Goal: Task Accomplishment & Management: Manage account settings

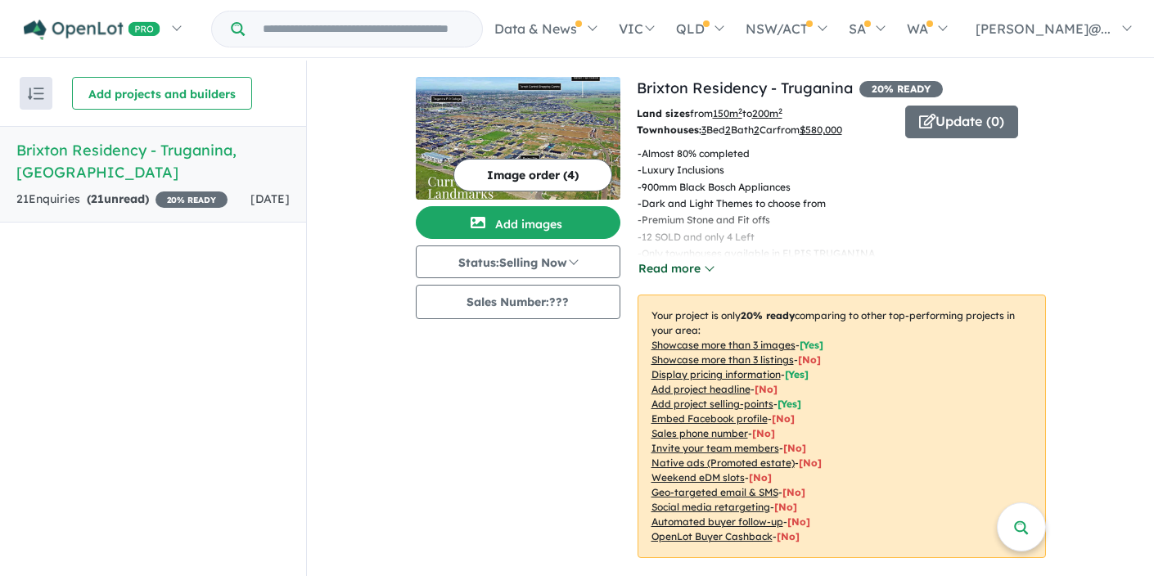
click at [708, 267] on button "Read more" at bounding box center [676, 269] width 77 height 19
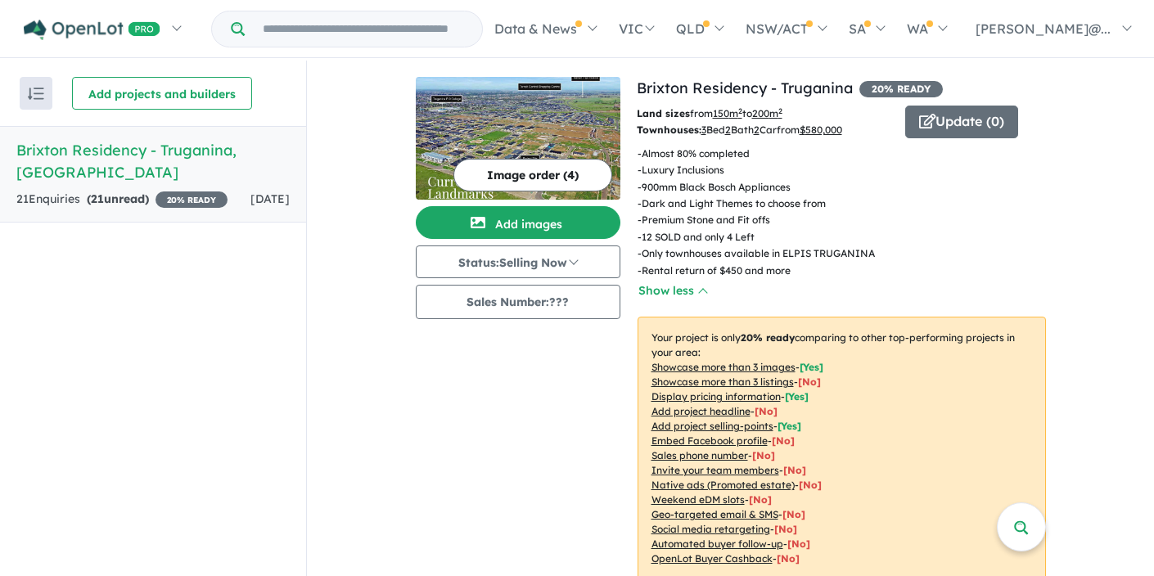
click at [207, 192] on span "20 % READY" at bounding box center [192, 200] width 72 height 16
click at [127, 192] on strong "( 21 unread)" at bounding box center [118, 199] width 62 height 15
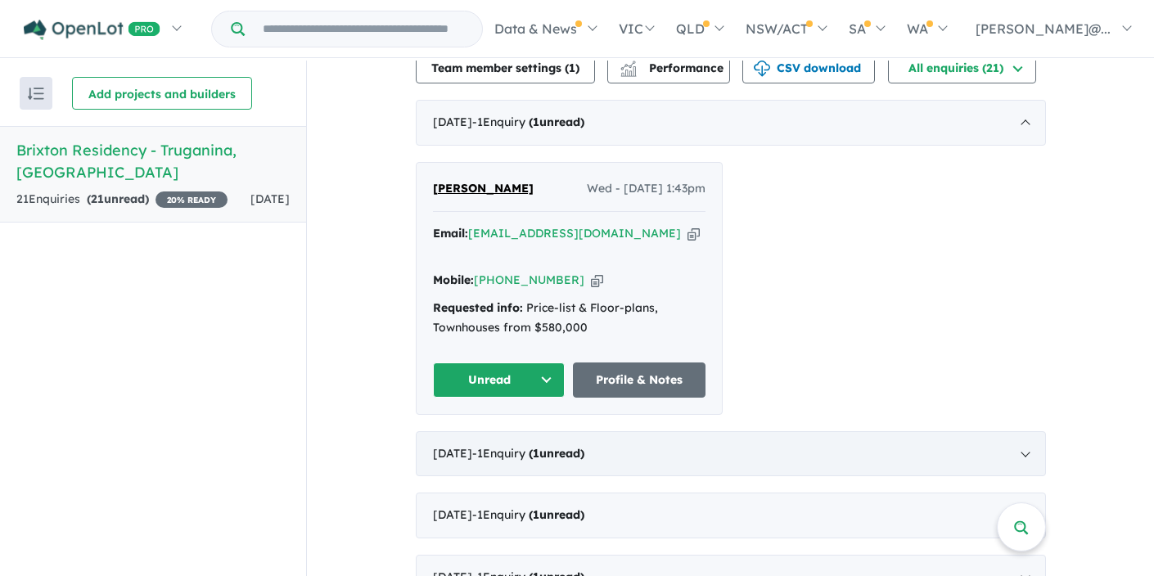
scroll to position [564, 0]
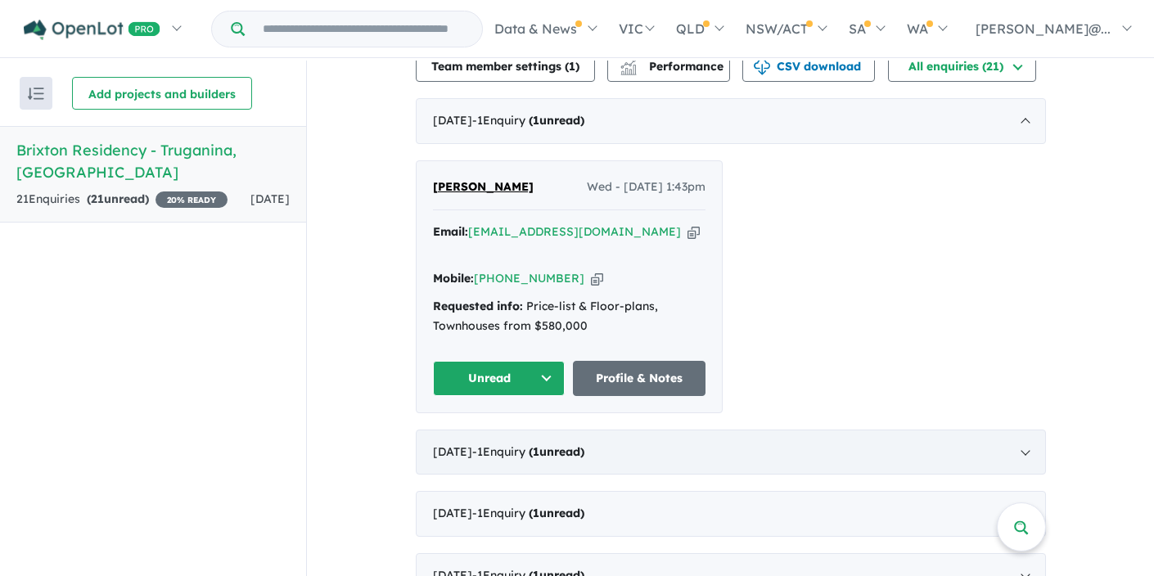
click at [731, 430] on div "[DATE] - 1 Enquir y ( 1 unread)" at bounding box center [731, 453] width 630 height 46
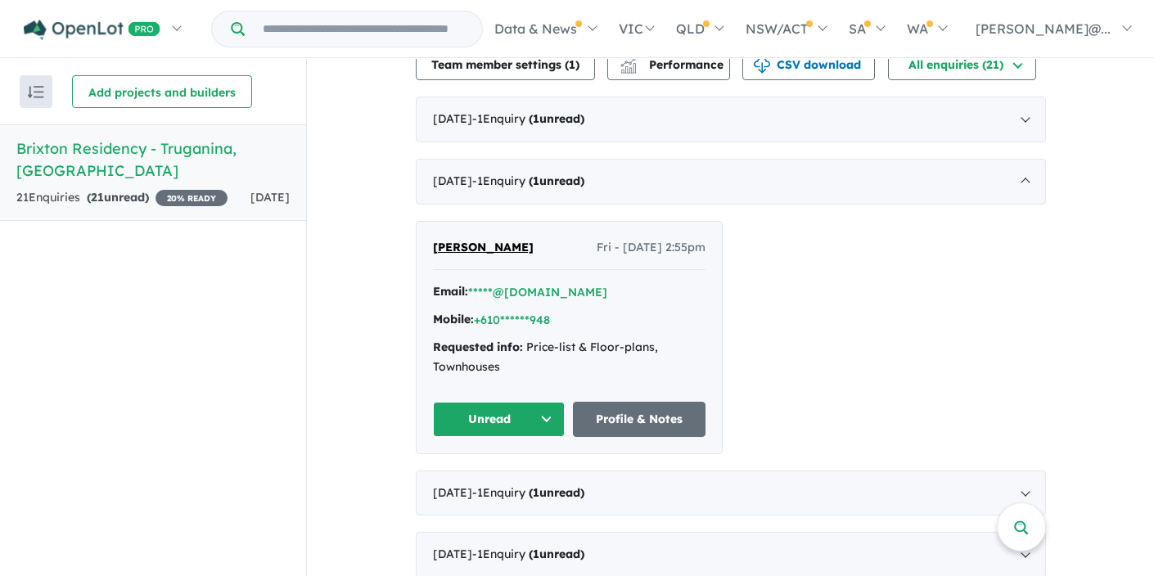
scroll to position [594, 0]
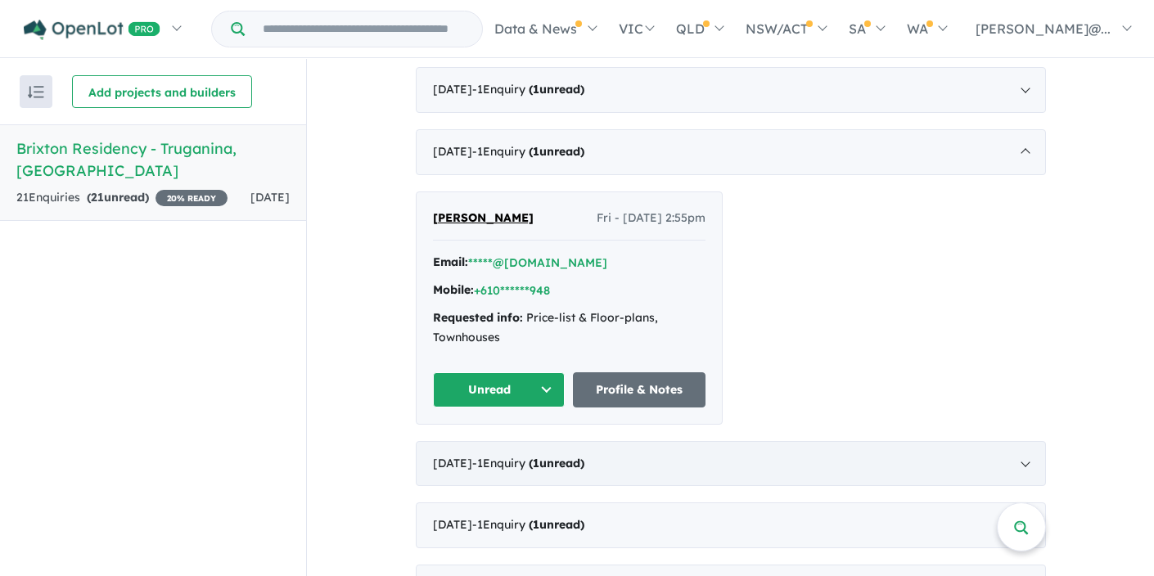
click at [772, 454] on div "[DATE] - 1 Enquir y ( 1 unread)" at bounding box center [731, 464] width 630 height 46
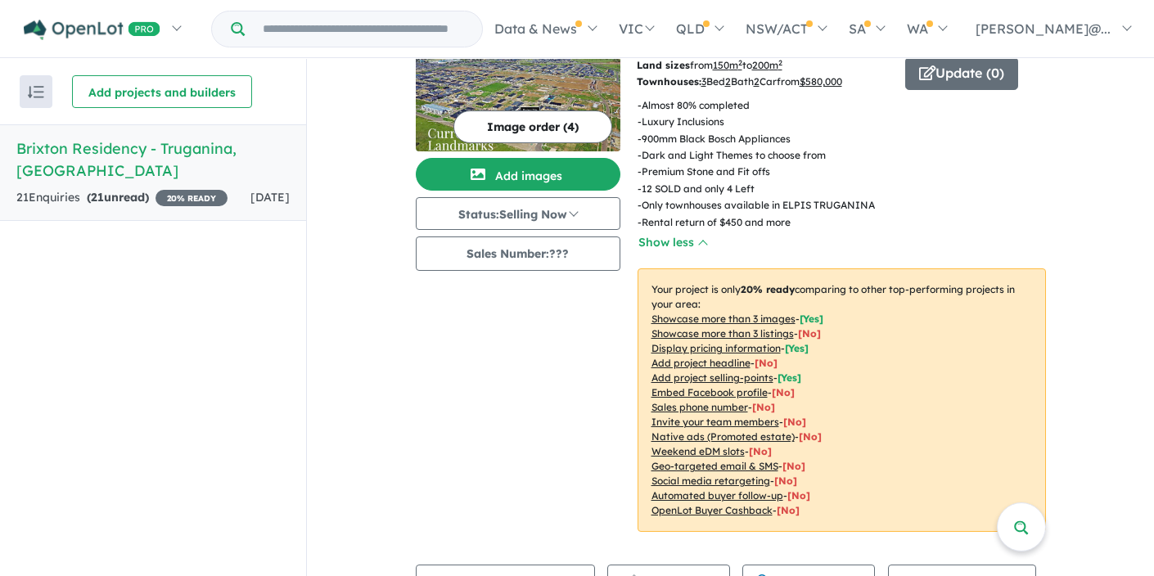
scroll to position [0, 0]
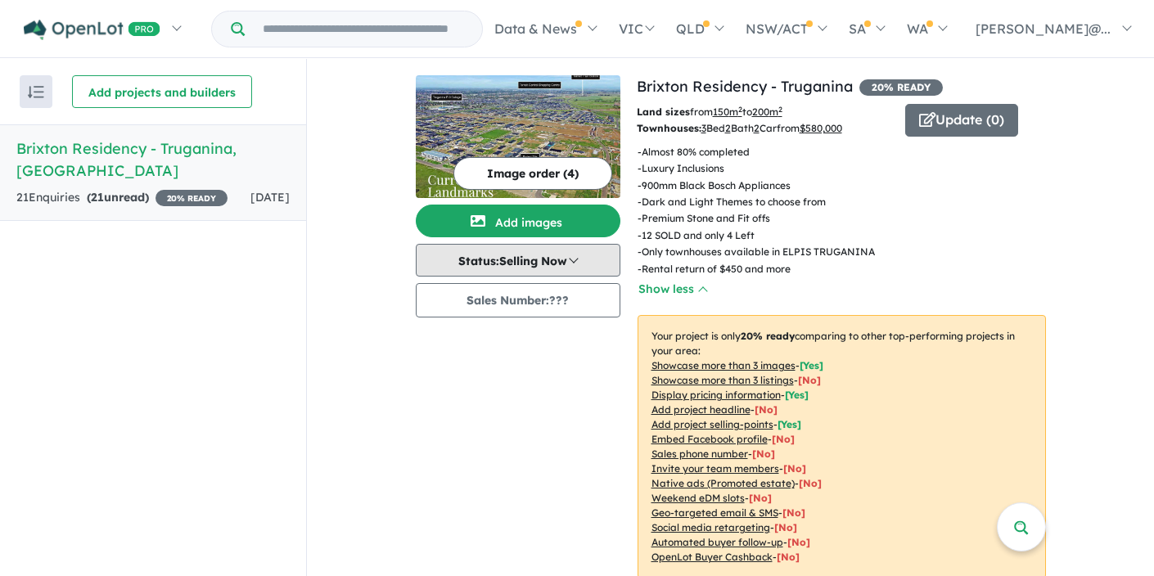
click at [580, 260] on button "Status: Selling Now" at bounding box center [518, 260] width 205 height 33
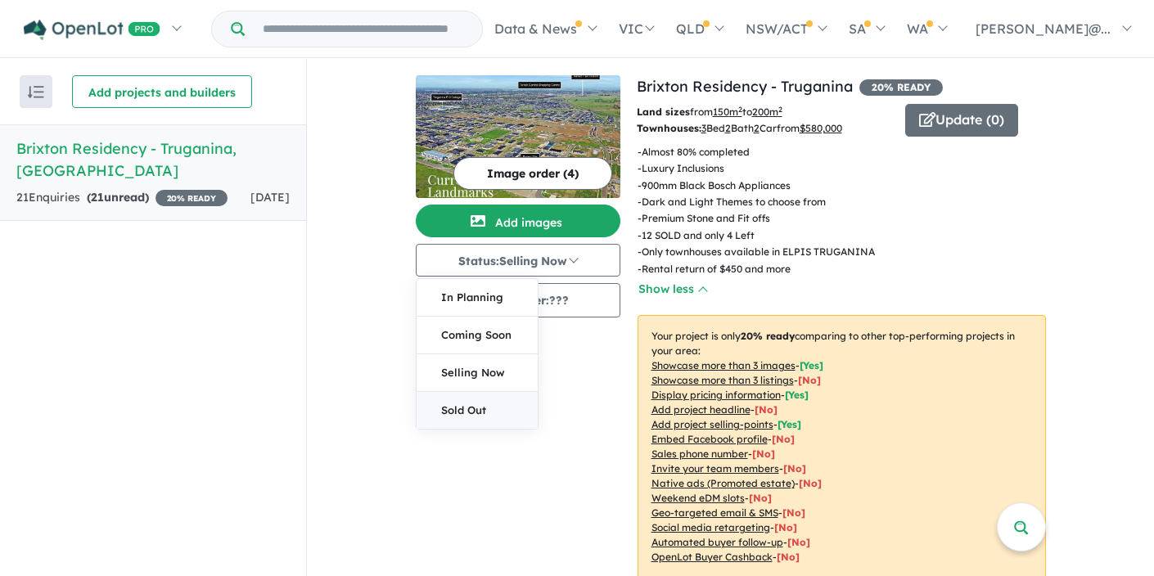
click at [469, 408] on button "Sold Out" at bounding box center [477, 410] width 121 height 37
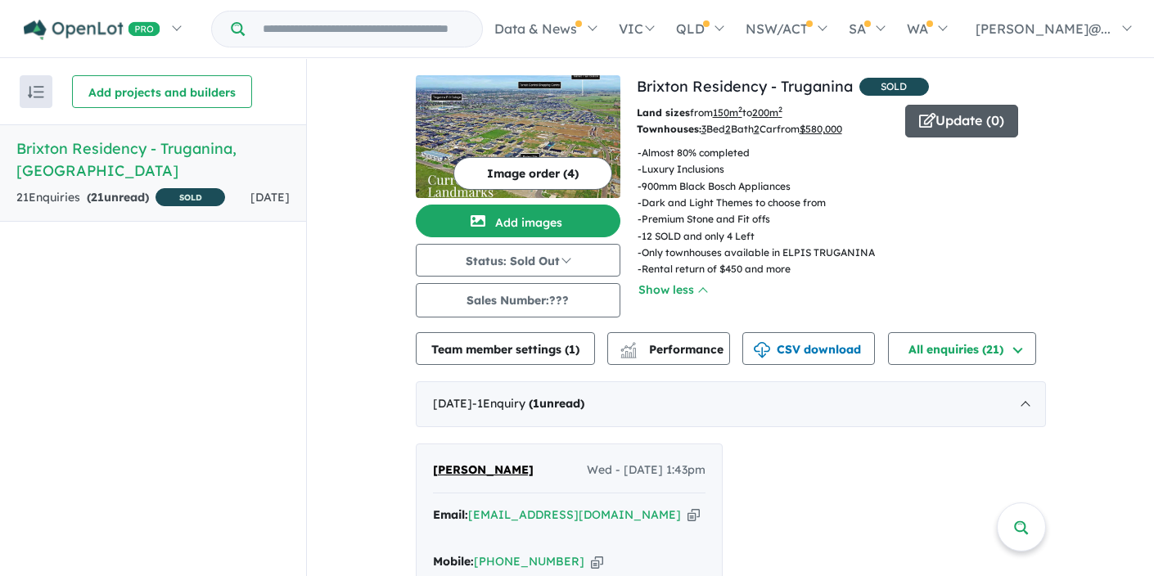
click at [969, 133] on button "Update ( 0 )" at bounding box center [962, 121] width 113 height 33
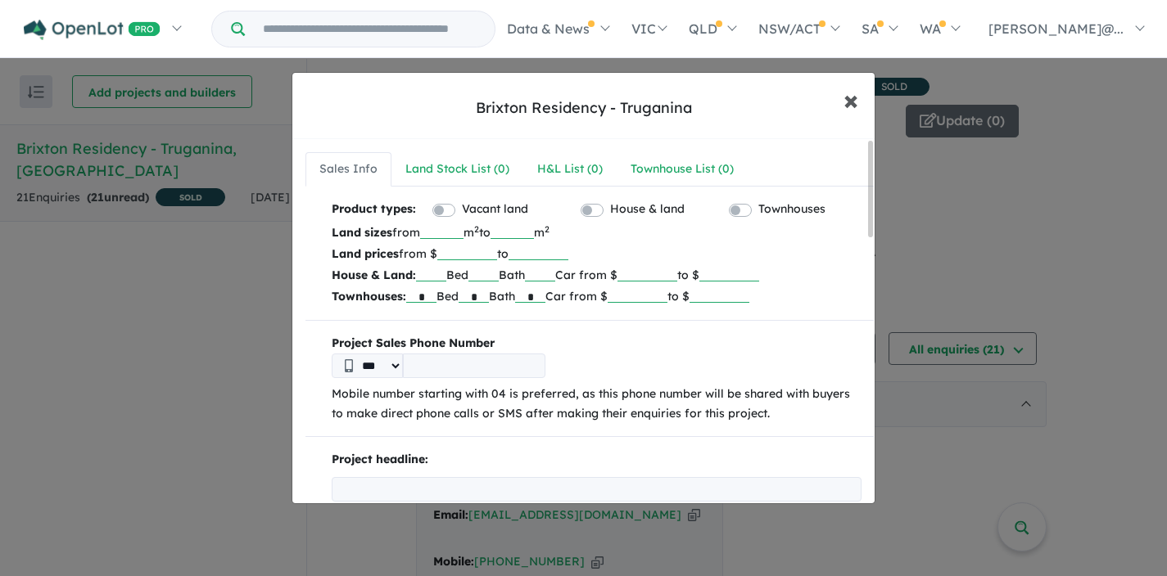
click at [852, 99] on span "×" at bounding box center [850, 99] width 15 height 35
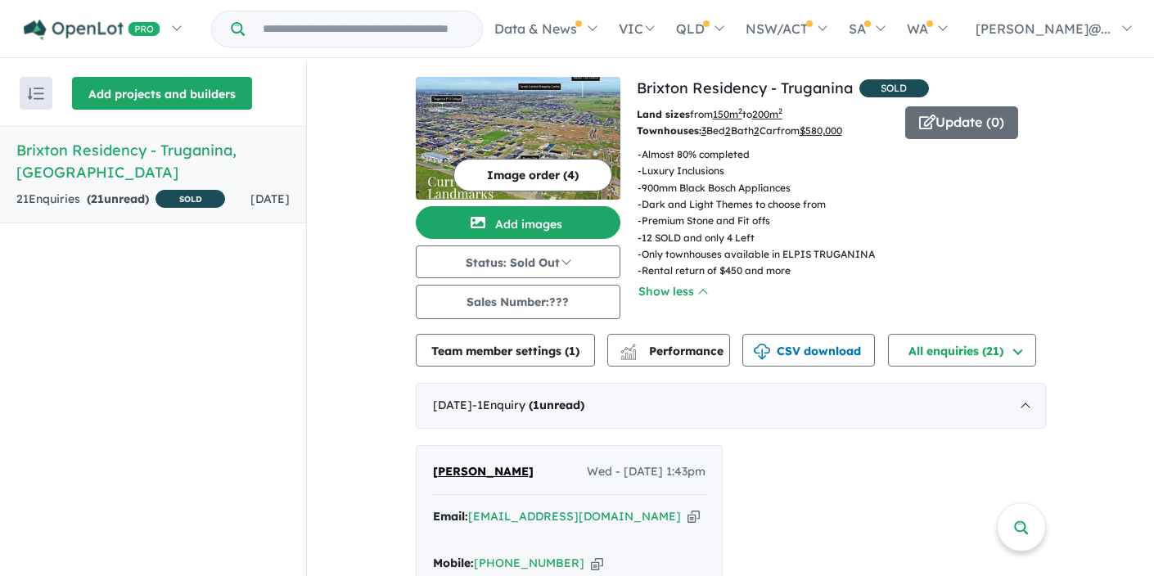
click at [158, 97] on button "Add projects and builders" at bounding box center [162, 93] width 180 height 33
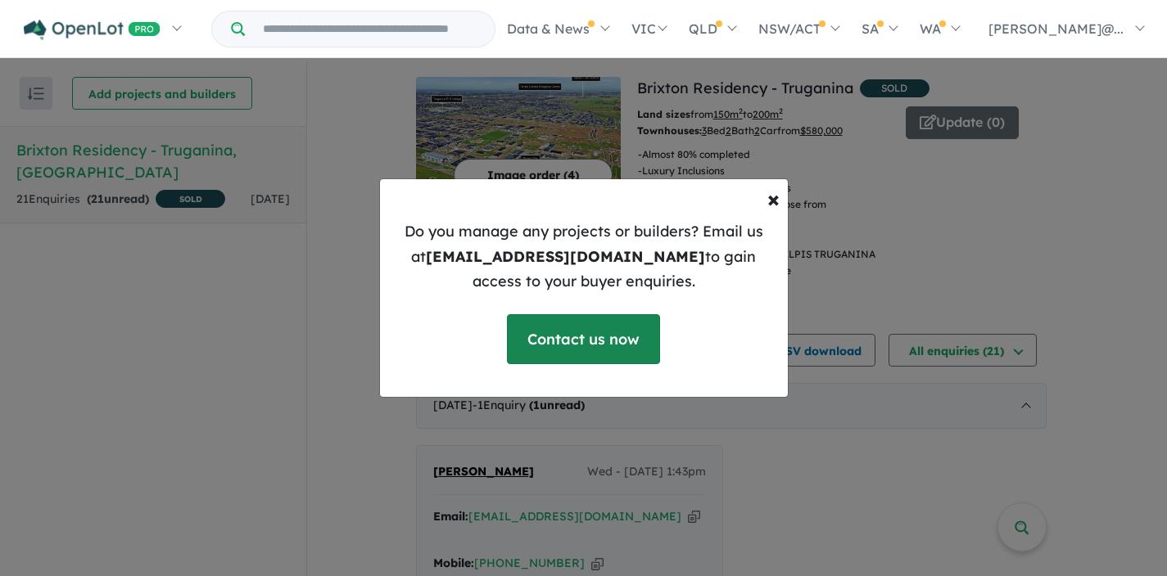
click at [605, 341] on link "Contact us now" at bounding box center [583, 339] width 153 height 50
click at [775, 200] on span "×" at bounding box center [773, 198] width 12 height 29
